Goal: Navigation & Orientation: Find specific page/section

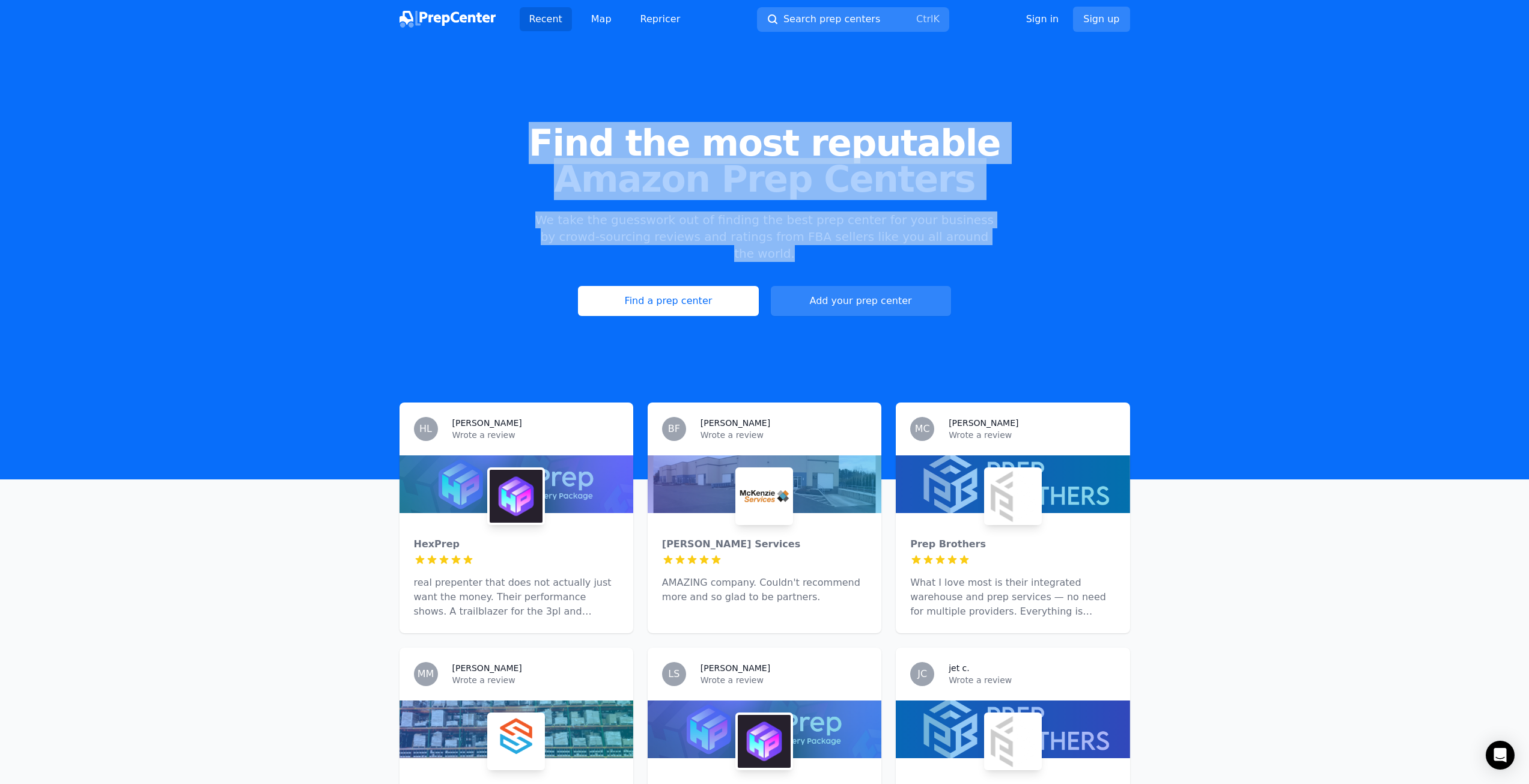
drag, startPoint x: 561, startPoint y: 125, endPoint x: 1007, endPoint y: 236, distance: 459.6
click at [1006, 236] on div "Find the most reputable Amazon Prep Centers We take the guesswork out of findin…" at bounding box center [764, 220] width 1529 height 326
click at [1007, 236] on div "Find the most reputable Amazon Prep Centers We take the guesswork out of findin…" at bounding box center [764, 220] width 1529 height 326
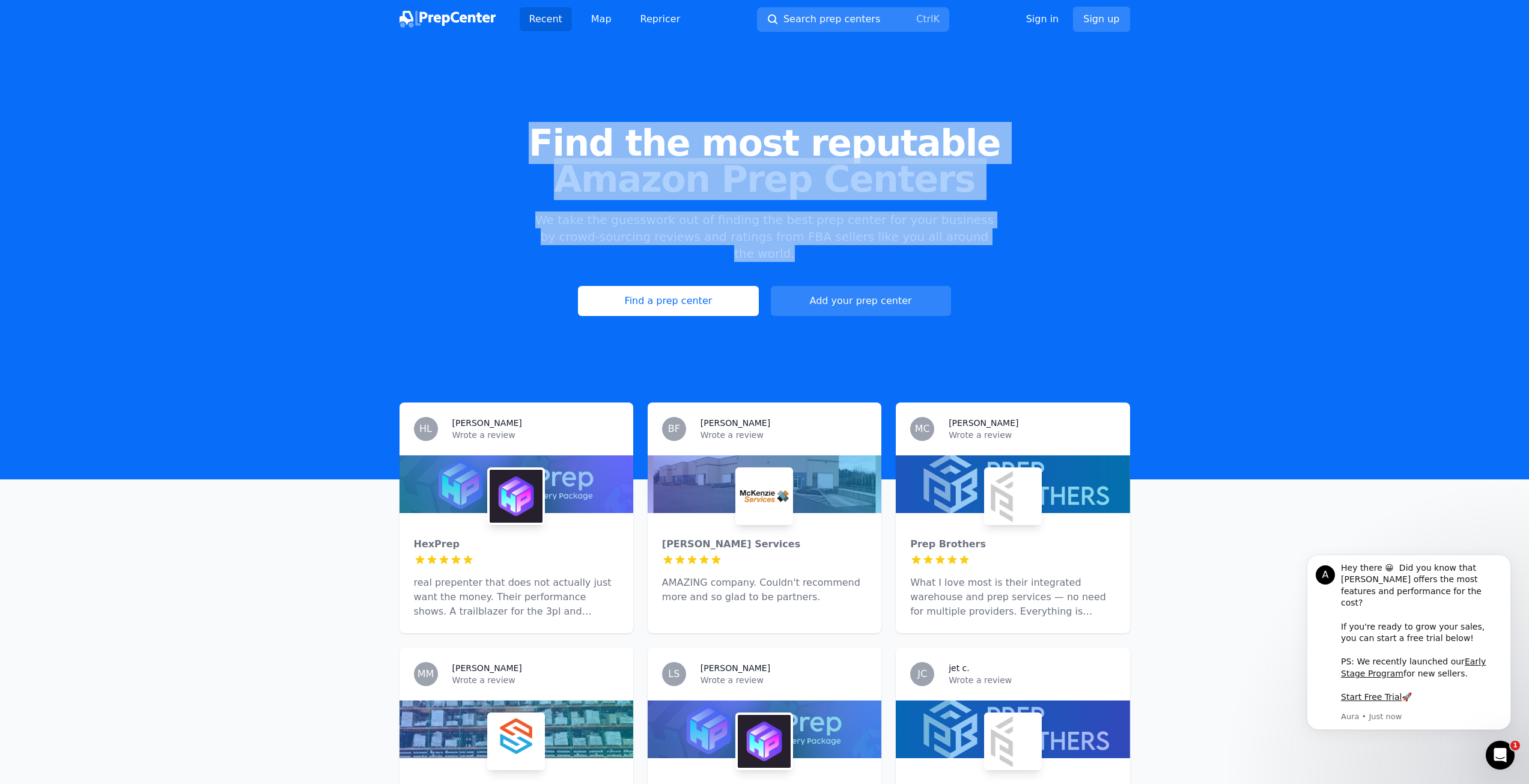
click at [629, 211] on p "We take the guesswork out of finding the best prep center for your business by …" at bounding box center [764, 237] width 462 height 51
drag, startPoint x: 549, startPoint y: 111, endPoint x: 1044, endPoint y: 246, distance: 513.1
click at [1044, 246] on div "Find the most reputable Amazon Prep Centers We take the guesswork out of findin…" at bounding box center [764, 220] width 1529 height 326
drag, startPoint x: 529, startPoint y: 146, endPoint x: 1033, endPoint y: 233, distance: 511.5
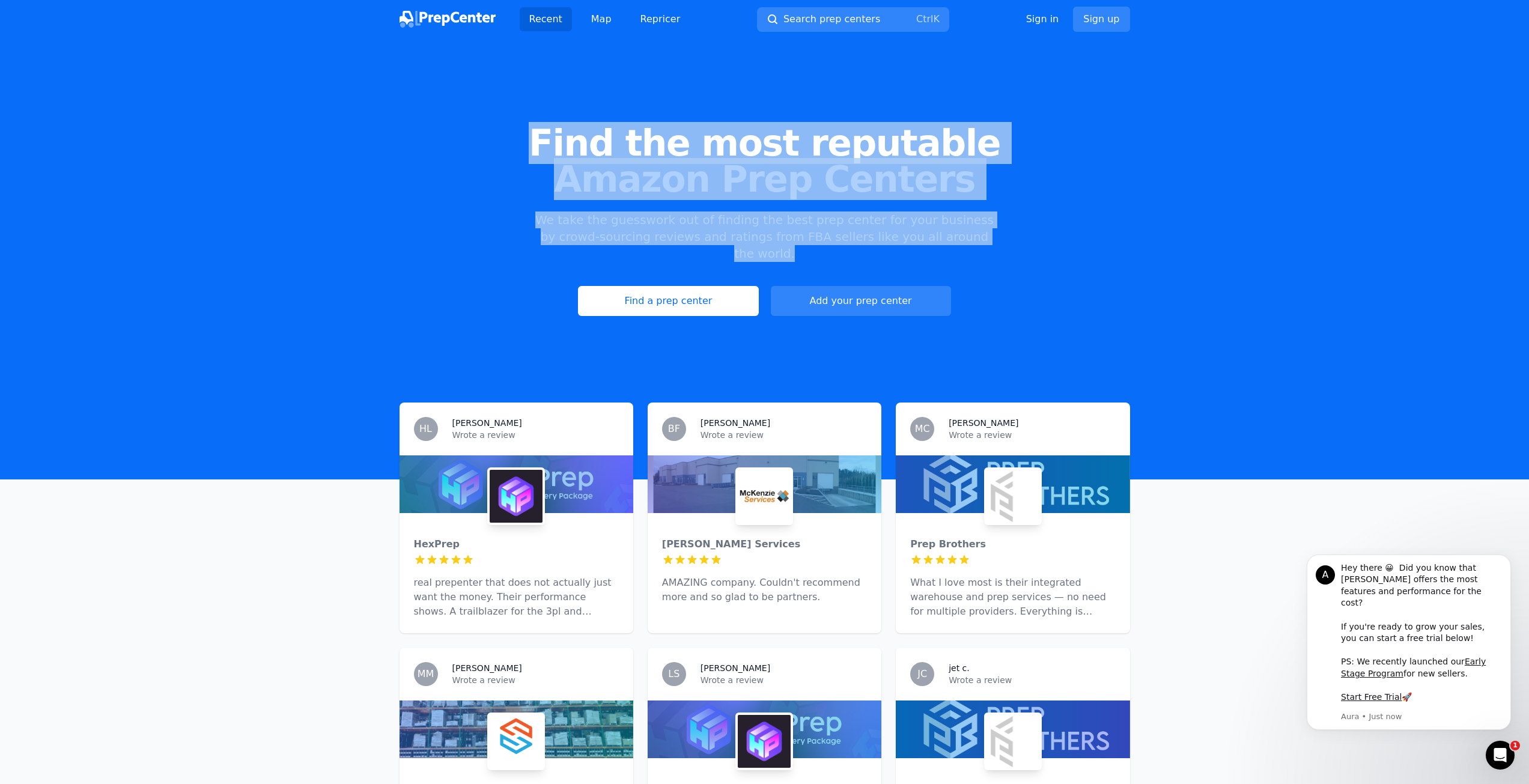
click at [1033, 233] on div "Find the most reputable Amazon Prep Centers We take the guesswork out of findin…" at bounding box center [764, 220] width 1529 height 326
drag, startPoint x: 559, startPoint y: 144, endPoint x: 1039, endPoint y: 275, distance: 497.6
click at [1039, 275] on div "Find the most reputable Amazon Prep Centers We take the guesswork out of findin…" at bounding box center [764, 220] width 1529 height 326
click at [1039, 286] on div "Find a prep center Add your prep center" at bounding box center [764, 300] width 1491 height 30
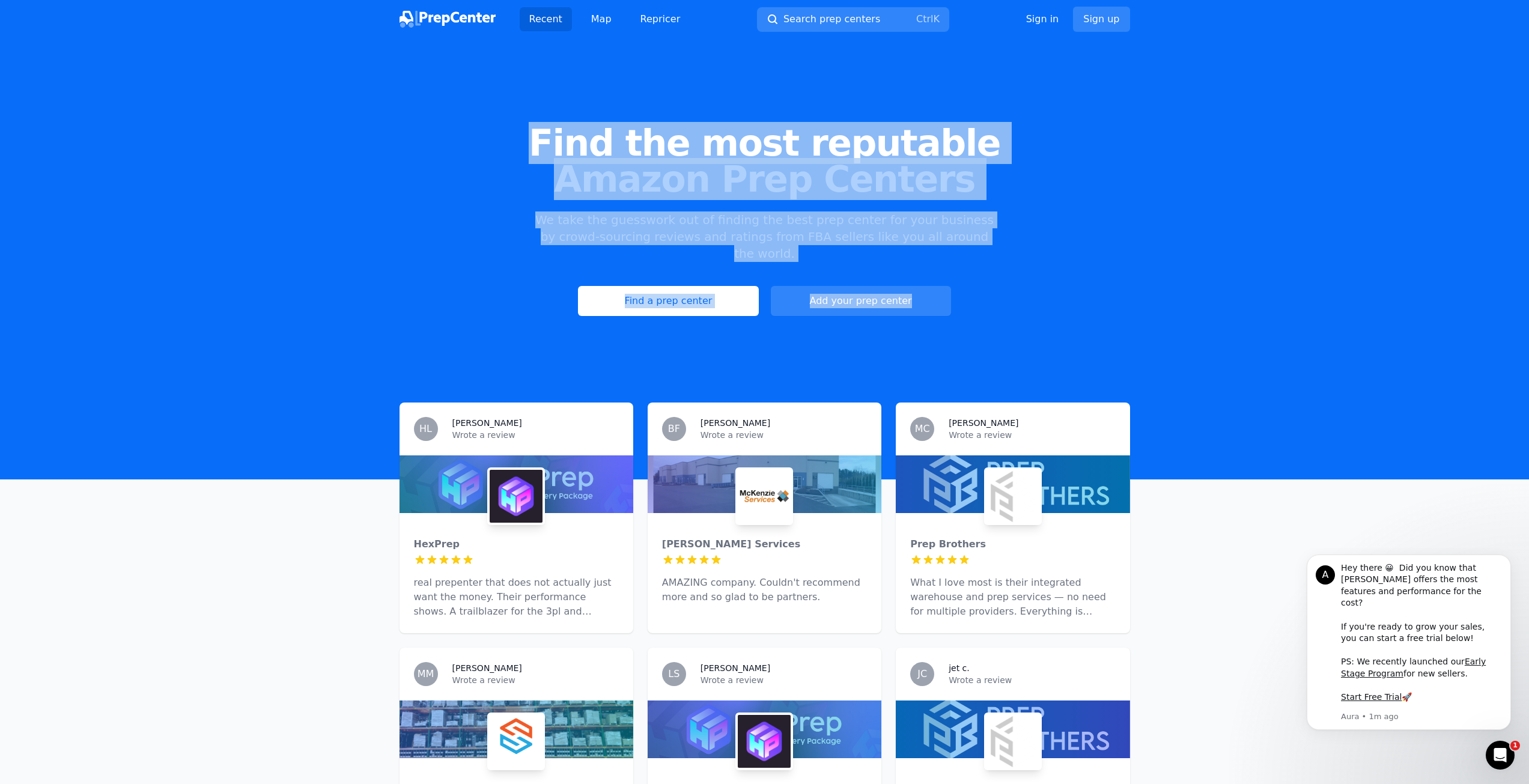
drag, startPoint x: 550, startPoint y: 122, endPoint x: 1052, endPoint y: 268, distance: 522.8
click at [1052, 268] on div "Find the most reputable Amazon Prep Centers We take the guesswork out of findin…" at bounding box center [764, 220] width 1529 height 326
